Goal: Information Seeking & Learning: Find contact information

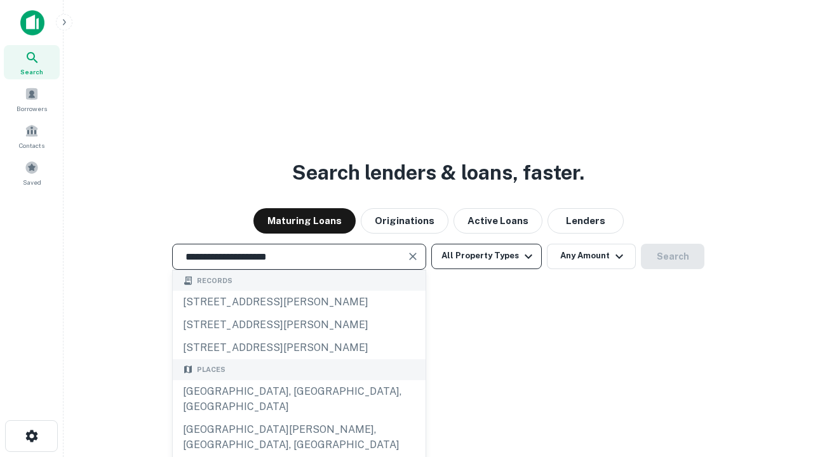
click at [486, 256] on button "All Property Types" at bounding box center [486, 256] width 110 height 25
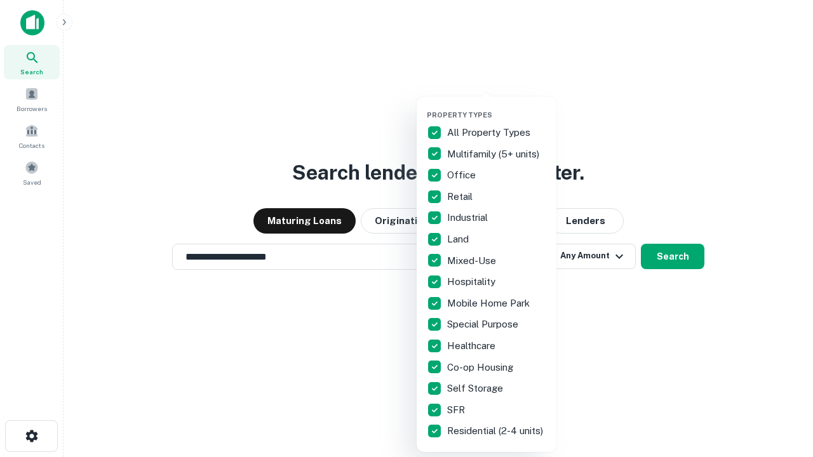
type input "**********"
click at [496, 107] on button "button" at bounding box center [497, 107] width 140 height 1
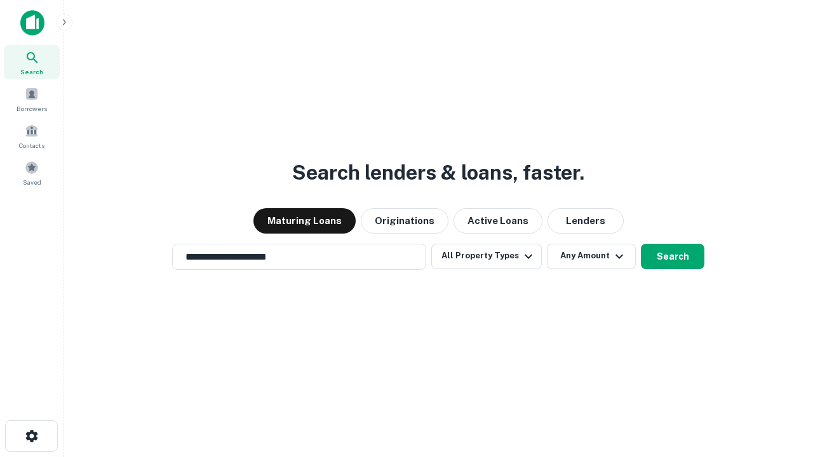
scroll to position [20, 0]
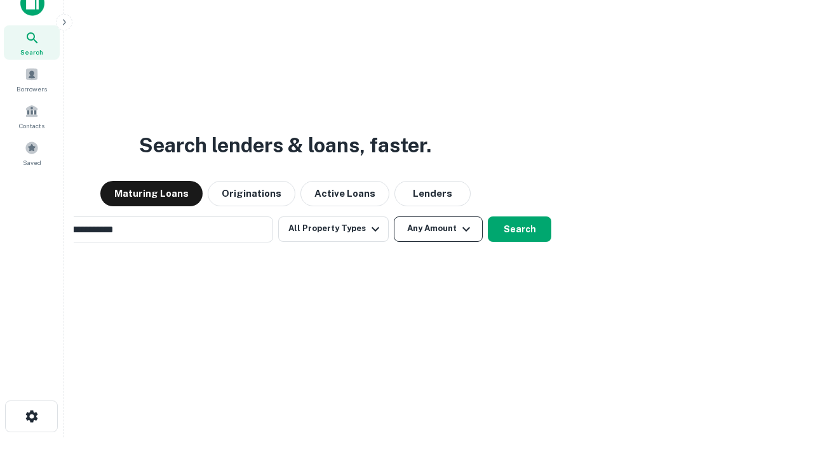
click at [394, 216] on button "Any Amount" at bounding box center [438, 228] width 89 height 25
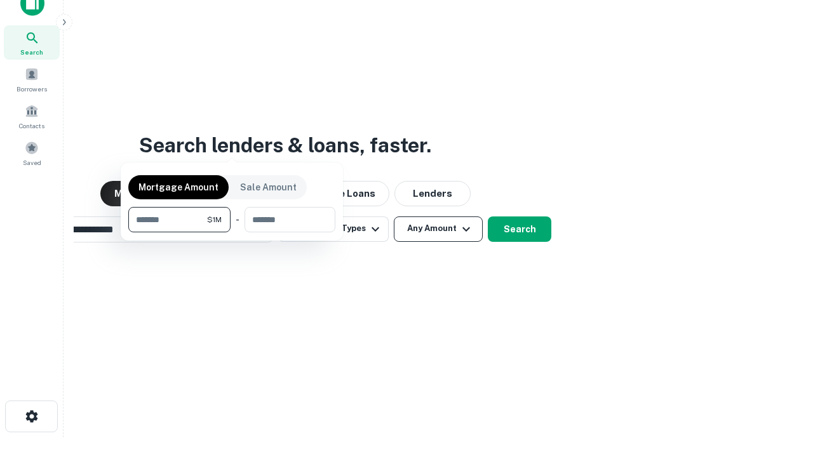
scroll to position [20, 0]
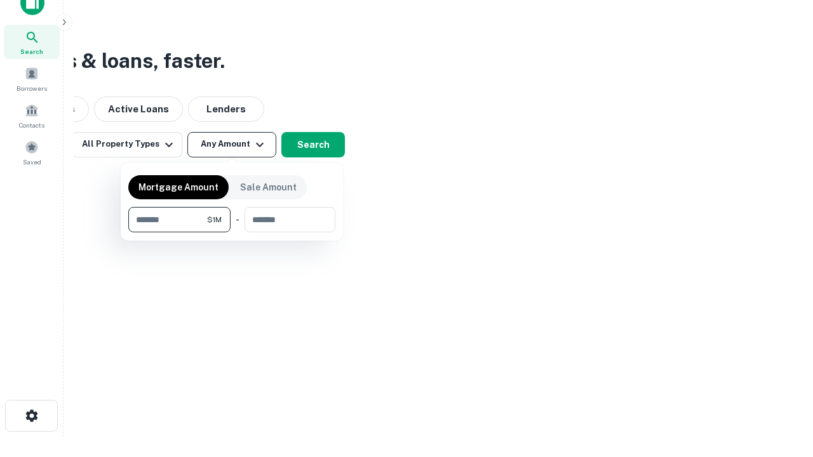
type input "*******"
click at [232, 232] on button "button" at bounding box center [231, 232] width 207 height 1
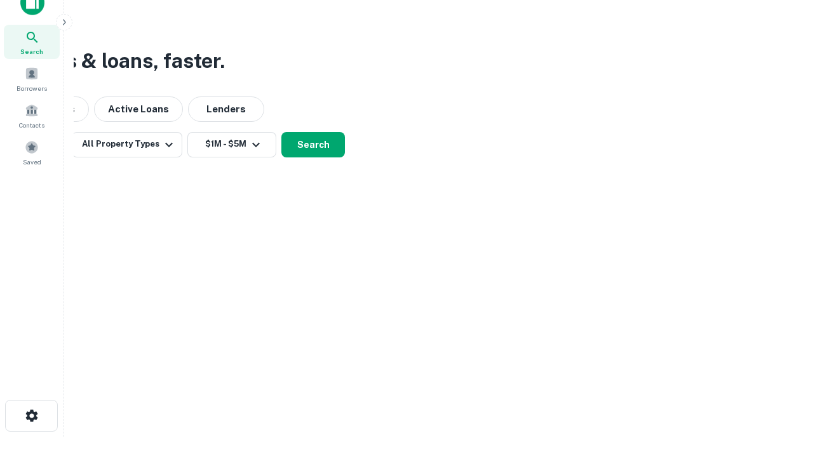
scroll to position [20, 0]
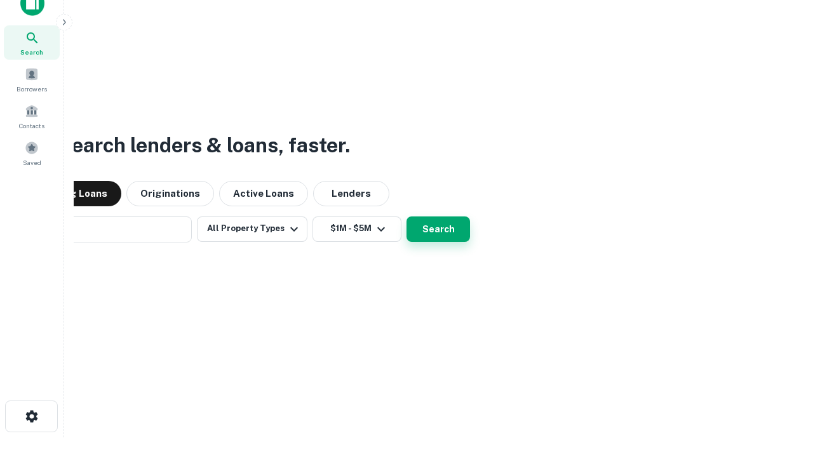
click at [406, 216] on button "Search" at bounding box center [437, 228] width 63 height 25
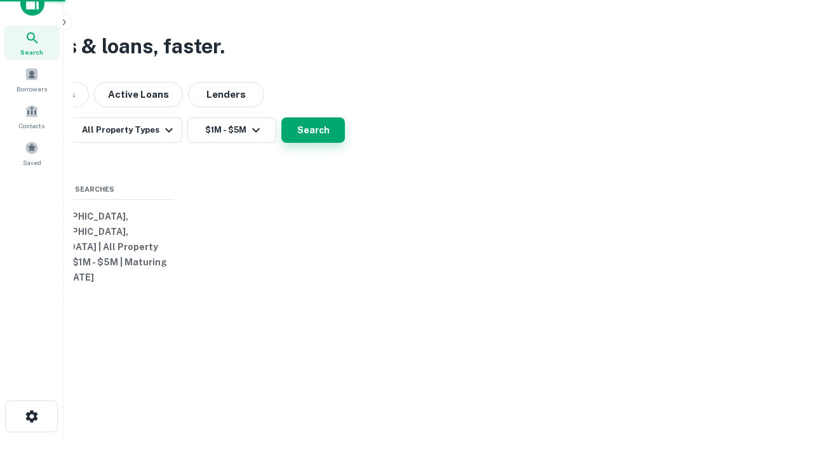
scroll to position [20, 0]
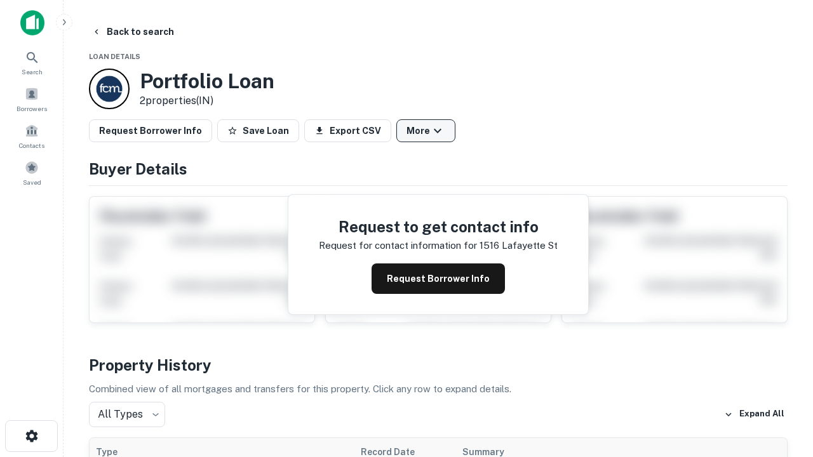
click at [425, 131] on button "More" at bounding box center [425, 130] width 59 height 23
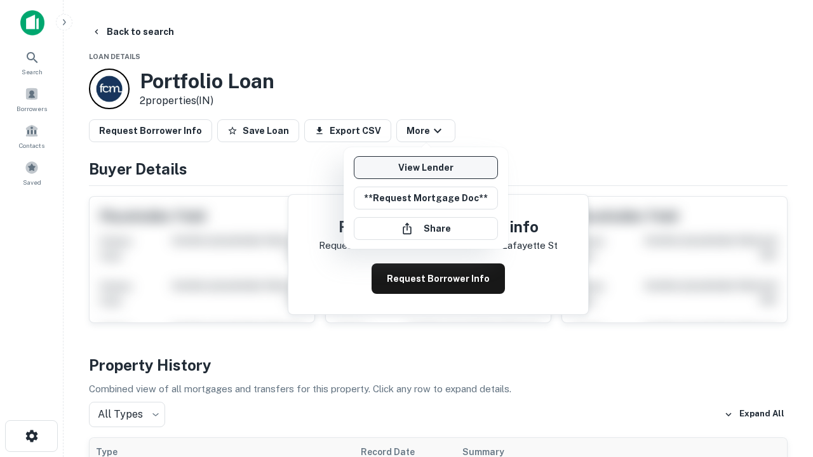
click at [425, 168] on link "View Lender" at bounding box center [426, 167] width 144 height 23
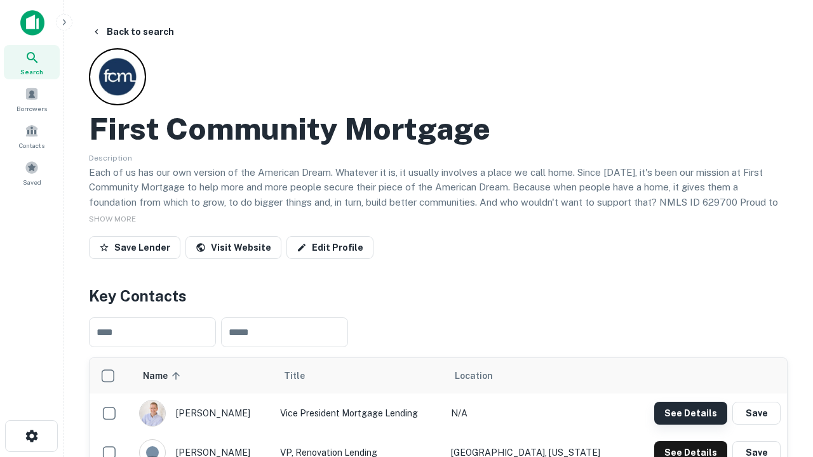
click at [690, 413] on button "See Details" at bounding box center [690, 413] width 73 height 23
click at [31, 436] on icon "button" at bounding box center [31, 436] width 15 height 15
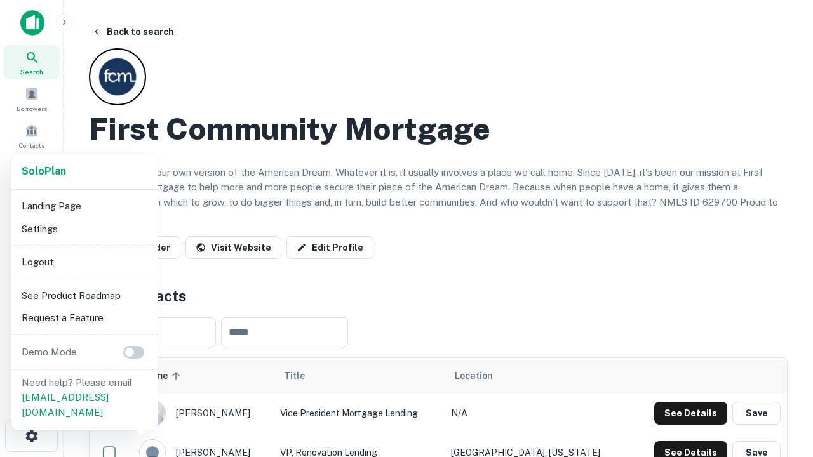
click at [84, 262] on li "Logout" at bounding box center [85, 262] width 136 height 23
